Goal: Information Seeking & Learning: Find specific fact

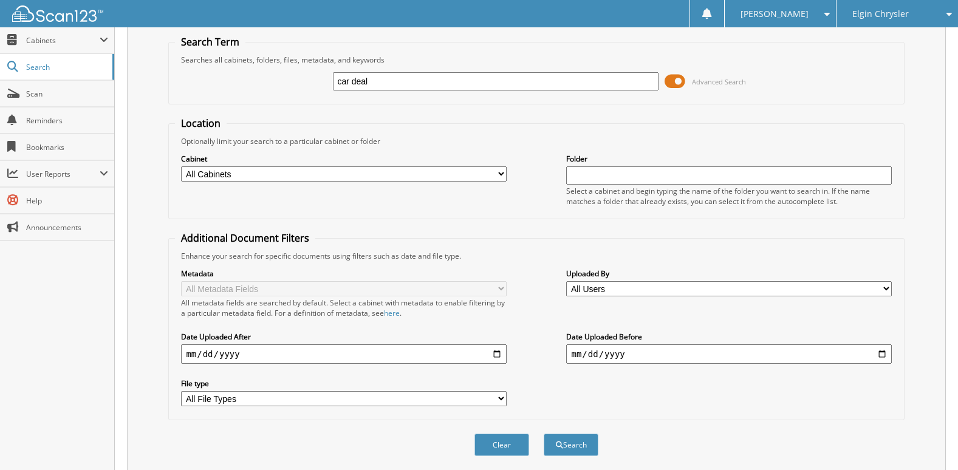
scroll to position [61, 0]
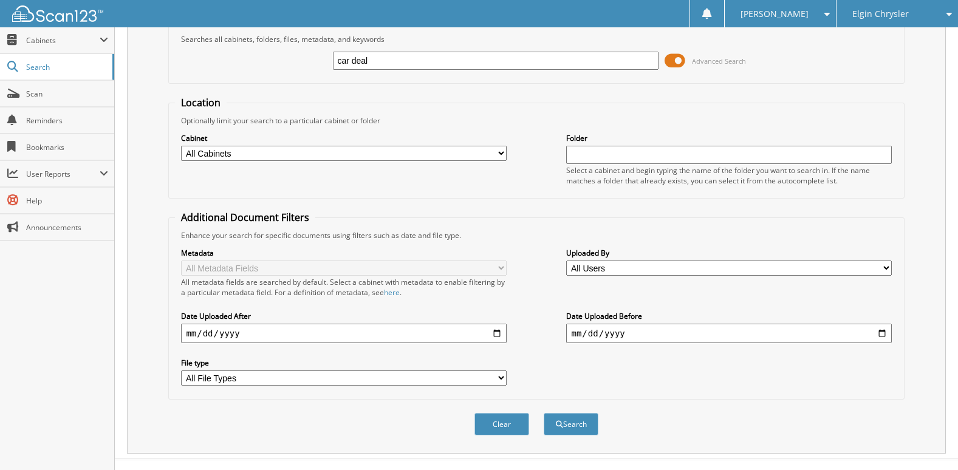
type input "car deal"
click at [496, 329] on input "date" at bounding box center [343, 333] width 325 height 19
type input "[DATE]"
click at [874, 335] on input "date" at bounding box center [728, 333] width 325 height 19
click at [881, 332] on input "date" at bounding box center [728, 333] width 325 height 19
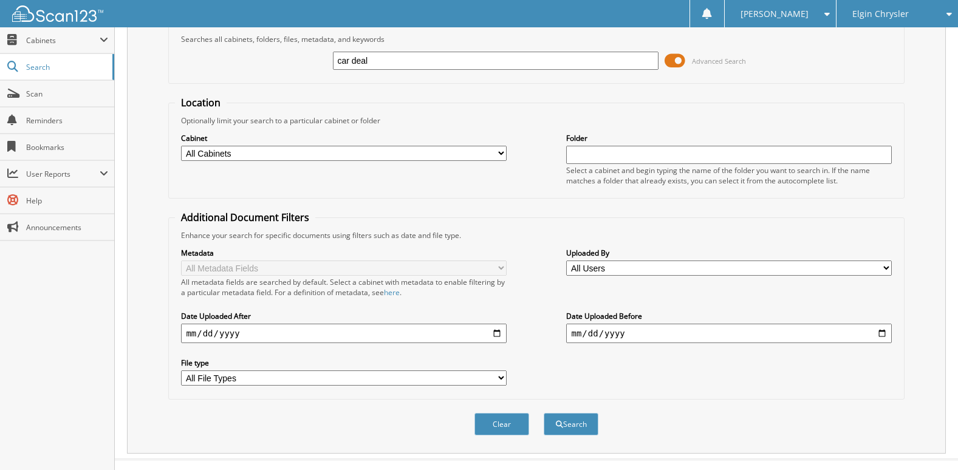
type input "[DATE]"
click at [570, 423] on button "Search" at bounding box center [570, 424] width 55 height 22
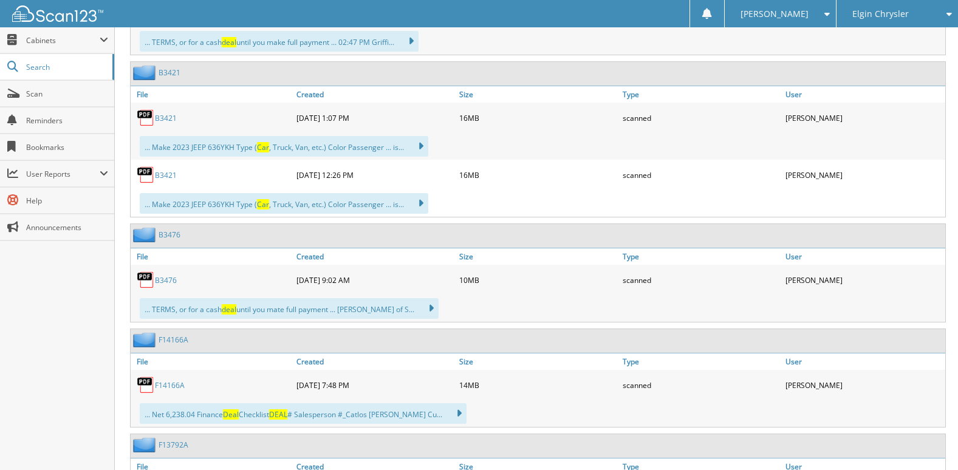
scroll to position [2125, 0]
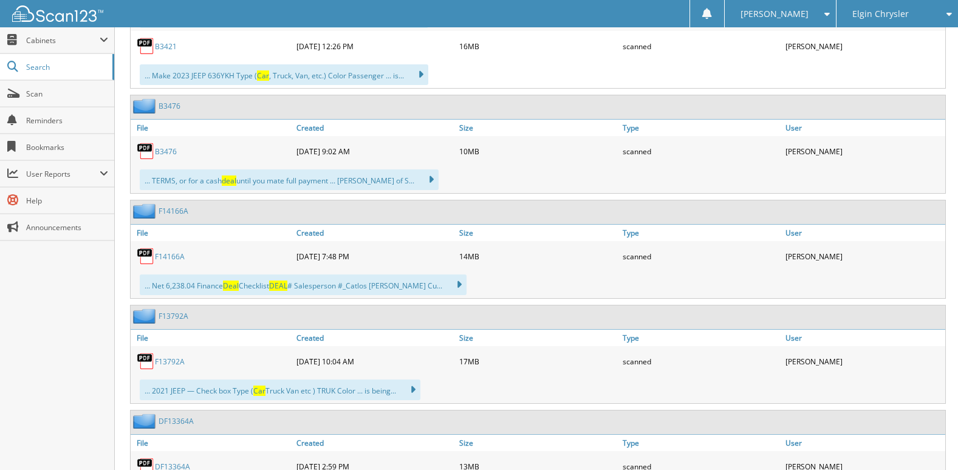
click at [175, 257] on link "F14166A" at bounding box center [170, 256] width 30 height 10
